Goal: Ask a question: Seek information or help from site administrators or community

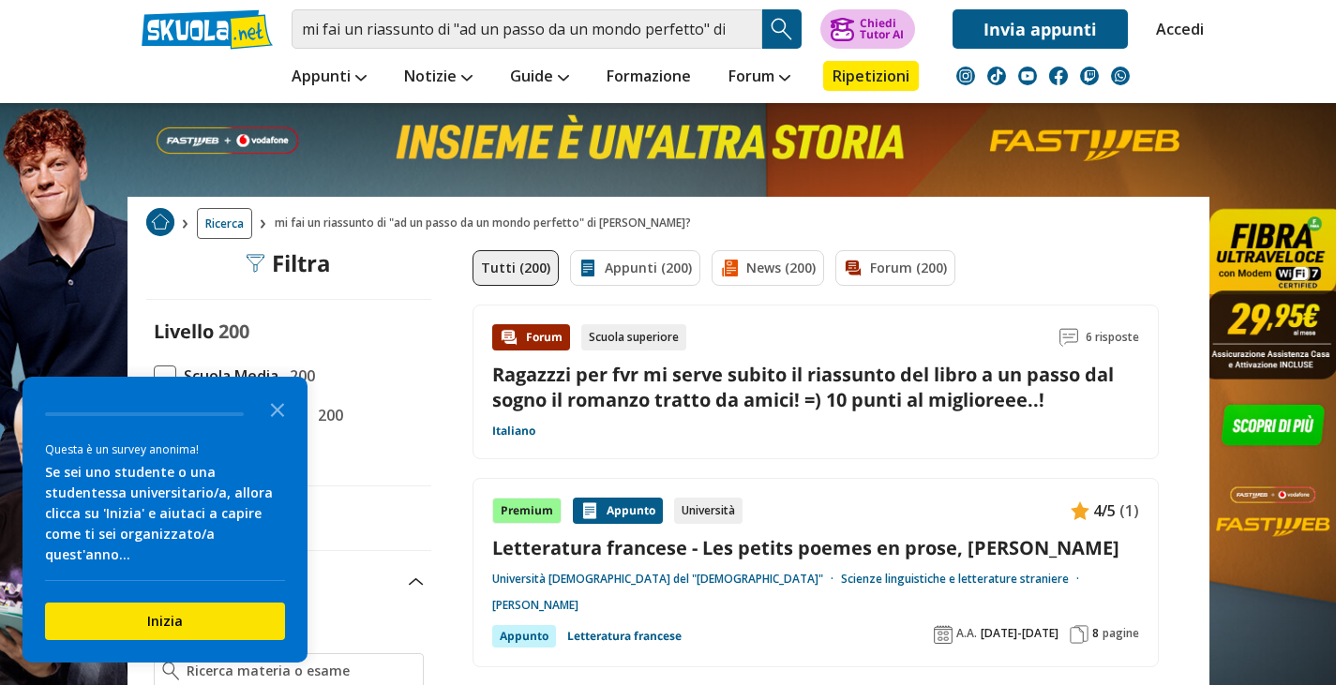
click at [878, 31] on div "Chiedi Tutor AI" at bounding box center [882, 29] width 44 height 22
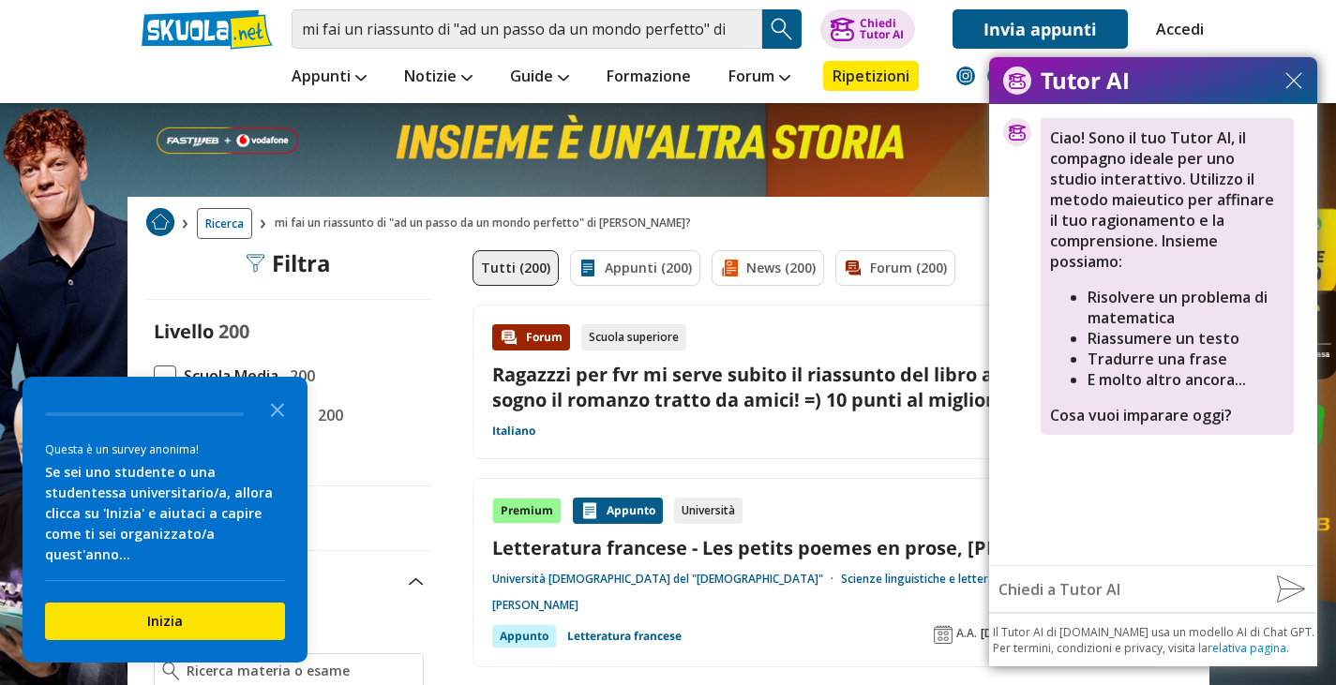
click at [1086, 593] on input "text" at bounding box center [1125, 589] width 273 height 37
paste input "mi fai un riassunto di "Ad un passo da un mondo perfetto" di [PERSON_NAME]?"
type input "mi fai un riassunto di "Ad un passo da un mondo perfetto" di [PERSON_NAME]?"
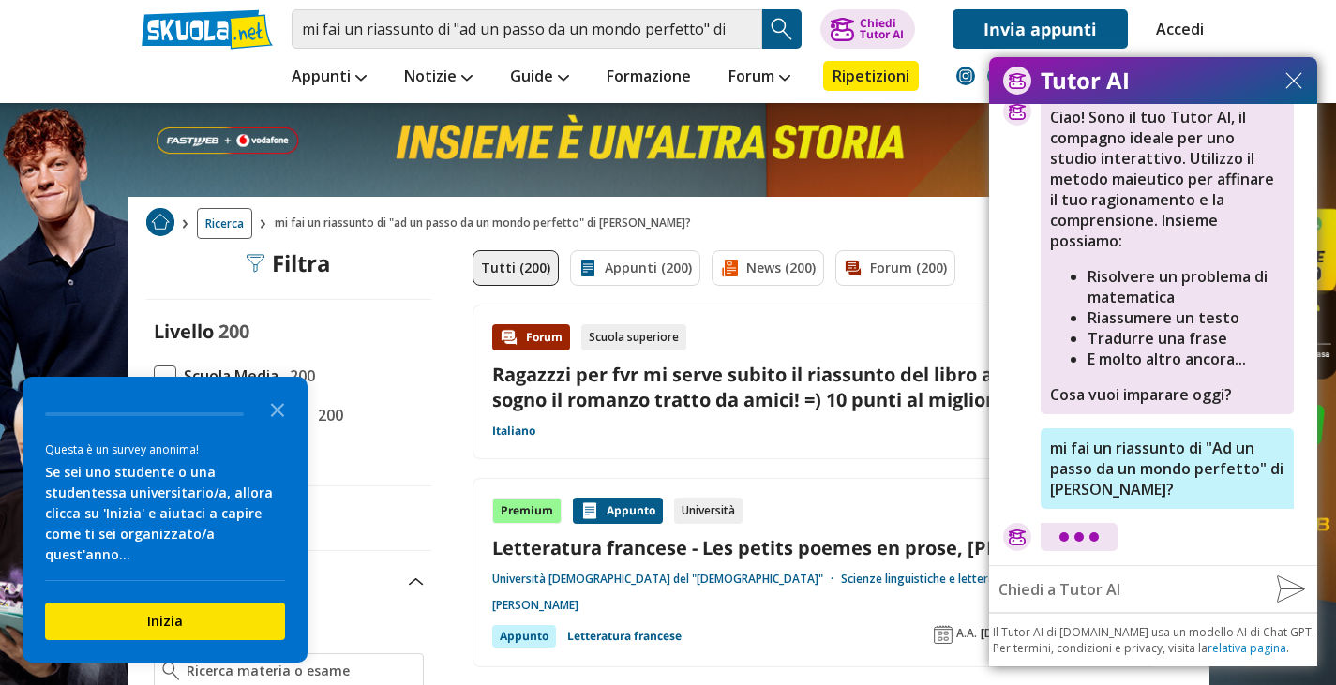
scroll to position [112, 0]
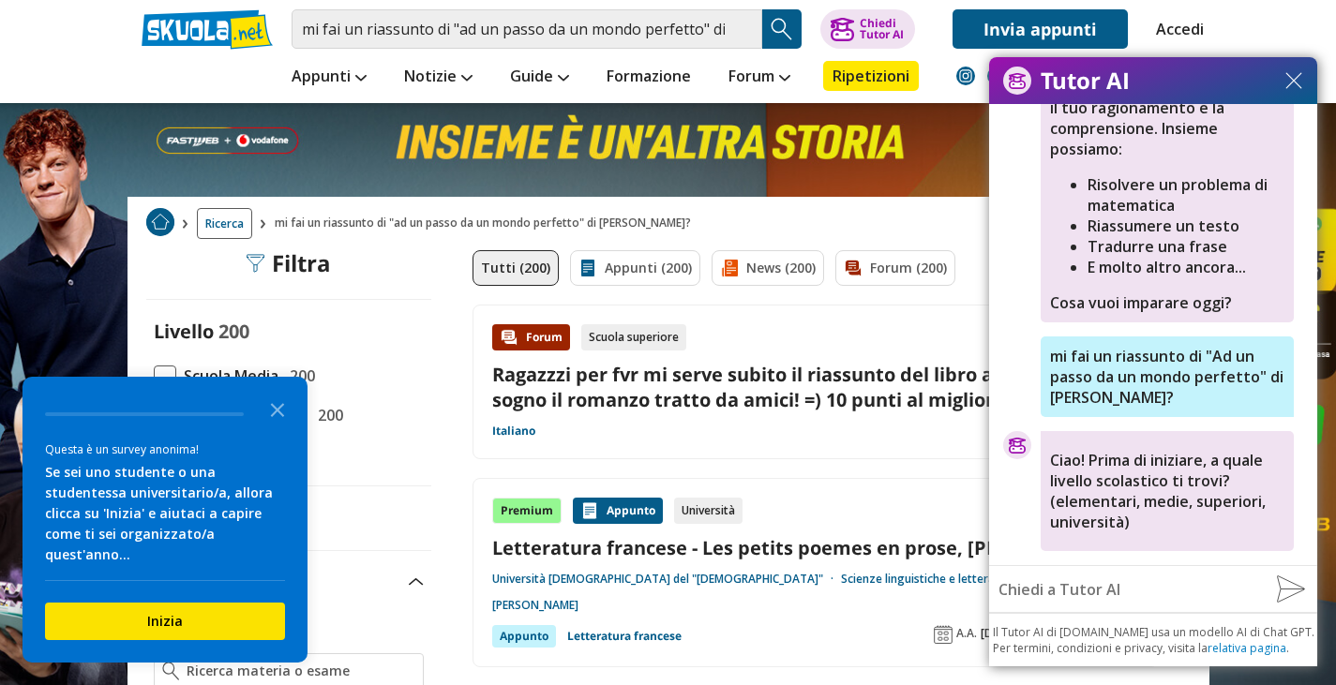
click at [1063, 597] on input "text" at bounding box center [1125, 589] width 273 height 37
type input "s"
type input "superiori"
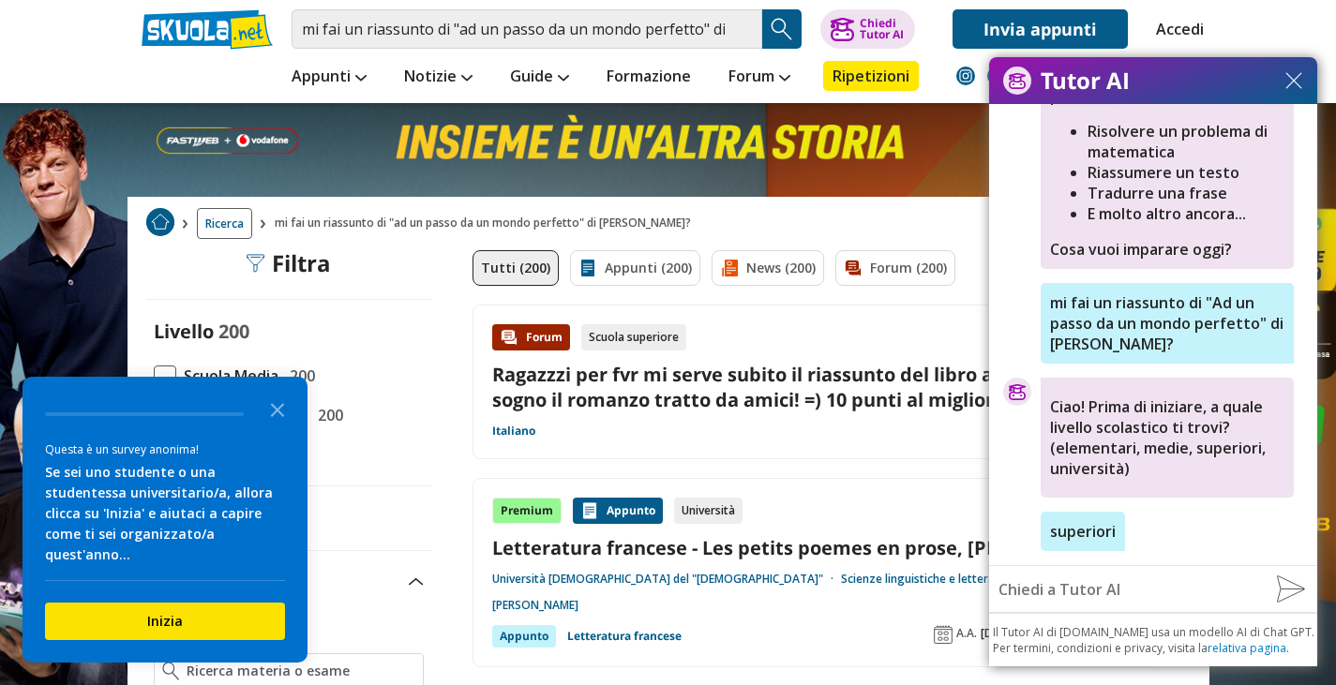
scroll to position [208, 0]
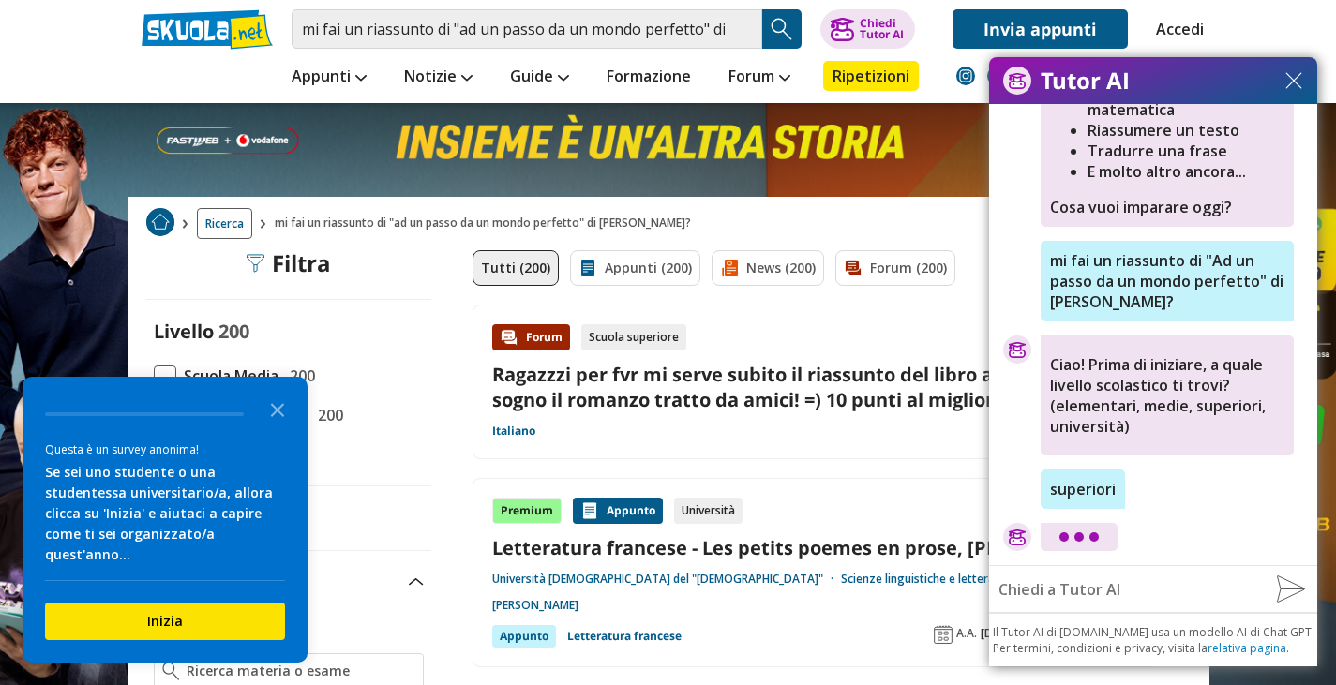
click at [1078, 545] on div at bounding box center [1078, 537] width 77 height 28
click at [1018, 482] on div "superiori" at bounding box center [1153, 489] width 300 height 39
click at [1162, 514] on div "Ciao! Sono il tuo Tutor AI, il compagno ideale per uno studio interattivo. Util…" at bounding box center [1153, 334] width 328 height 461
click at [1130, 576] on input "text" at bounding box center [1125, 589] width 273 height 37
click at [1146, 585] on input "text" at bounding box center [1125, 589] width 273 height 37
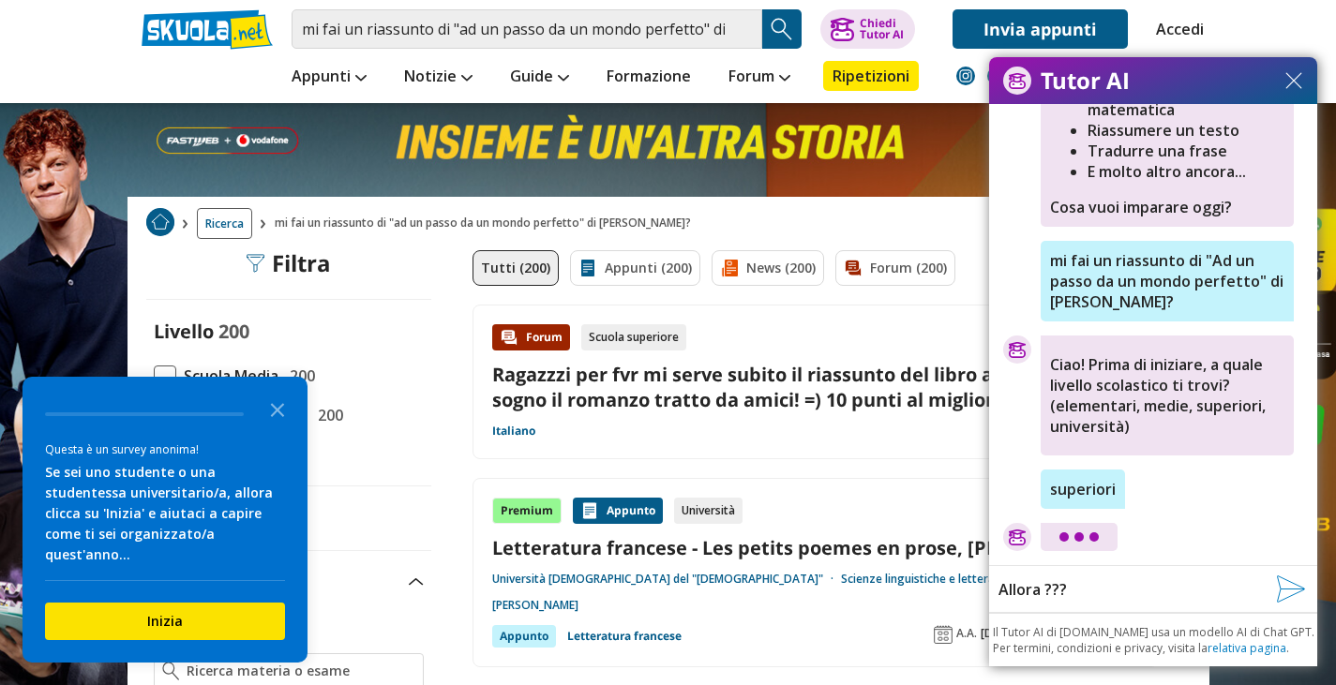
type input "Allora ???"
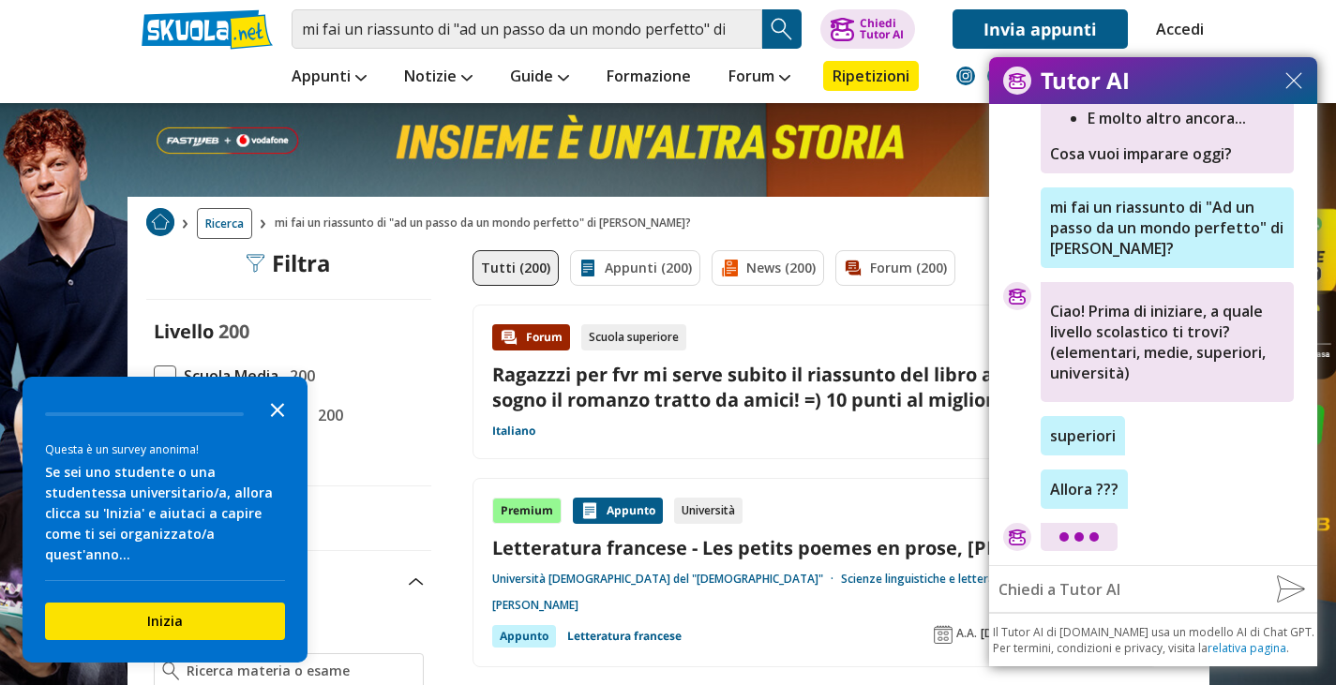
click at [277, 417] on polygon "Close the survey" at bounding box center [278, 410] width 14 height 14
